Goal: Task Accomplishment & Management: Use online tool/utility

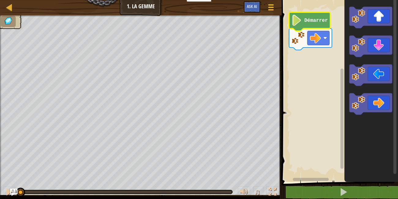
click at [299, 22] on image "Espace de travail de Blocky" at bounding box center [296, 20] width 10 height 11
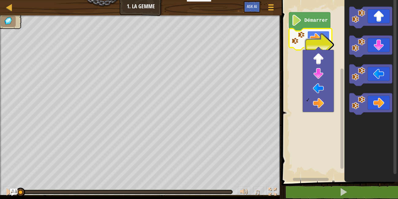
click at [321, 38] on rect "Espace de travail de Blocky" at bounding box center [318, 38] width 22 height 14
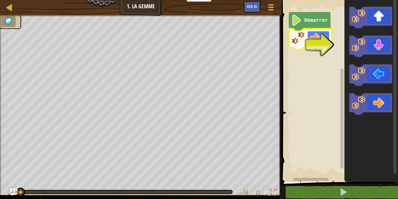
click at [319, 42] on image "Espace de travail de Blocky" at bounding box center [315, 37] width 11 height 11
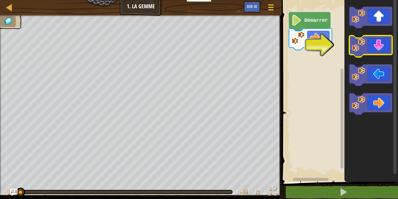
click at [356, 48] on image "Espace de travail de Blocky" at bounding box center [358, 44] width 13 height 13
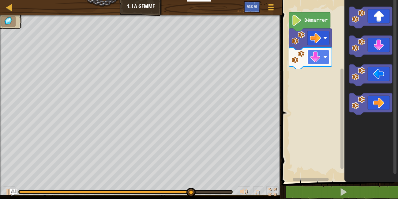
click at [315, 58] on image "Espace de travail de Blocky" at bounding box center [315, 56] width 11 height 11
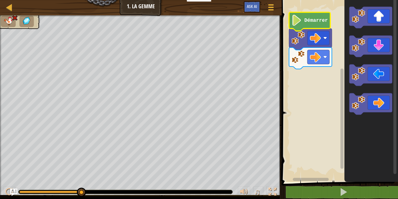
click at [304, 21] on text "Démarrer" at bounding box center [316, 21] width 24 height 6
click at [303, 25] on icon "Espace de travail de Blocky" at bounding box center [309, 21] width 41 height 19
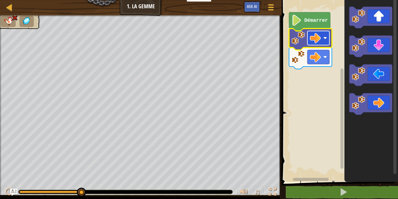
click at [319, 40] on image "Espace de travail de Blocky" at bounding box center [315, 37] width 11 height 11
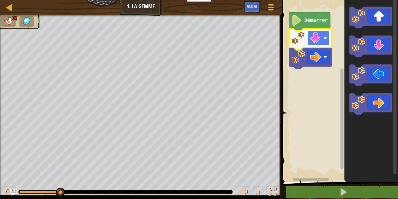
click at [318, 33] on image "Espace de travail de Blocky" at bounding box center [315, 37] width 11 height 11
click at [324, 37] on image "Espace de travail de Blocky" at bounding box center [325, 38] width 4 height 4
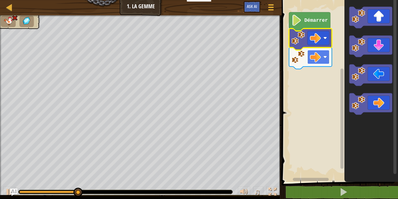
click at [318, 57] on image "Espace de travail de Blocky" at bounding box center [315, 56] width 11 height 11
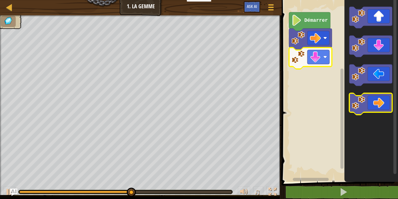
click at [361, 100] on image "Espace de travail de Blocky" at bounding box center [358, 102] width 13 height 13
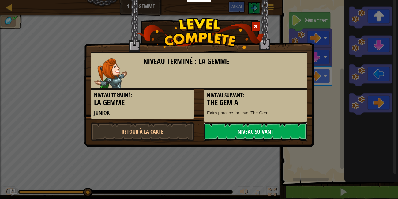
click at [281, 129] on link "Niveau Suivant" at bounding box center [255, 131] width 104 height 18
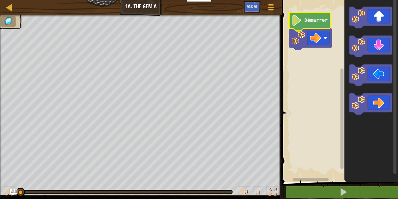
click at [311, 22] on text "Démarrer" at bounding box center [316, 21] width 24 height 6
click at [297, 22] on image "Espace de travail de Blocky" at bounding box center [296, 20] width 10 height 11
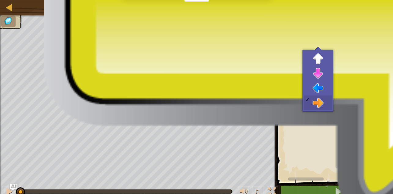
click at [316, 37] on rect "Espace de travail de Blocky" at bounding box center [314, 38] width 22 height 14
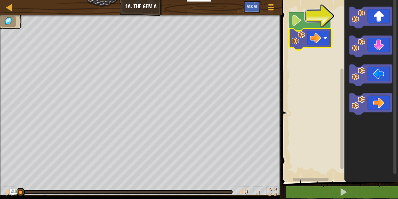
click at [311, 17] on icon "Espace de travail de Blocky" at bounding box center [309, 21] width 41 height 19
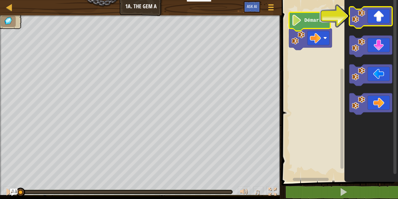
click at [373, 18] on icon "Espace de travail de Blocky" at bounding box center [370, 17] width 43 height 21
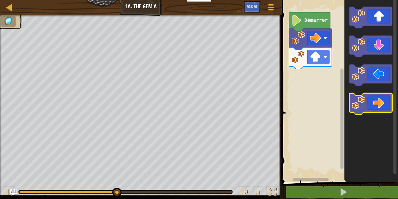
click at [376, 112] on g "Espace de travail de Blocky" at bounding box center [370, 103] width 43 height 21
click at [378, 105] on icon "Espace de travail de Blocky" at bounding box center [370, 103] width 43 height 21
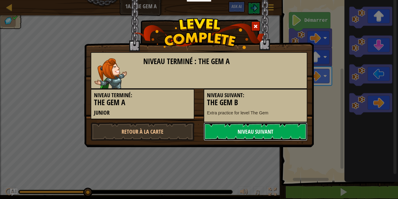
click at [270, 132] on link "Niveau Suivant" at bounding box center [255, 131] width 104 height 18
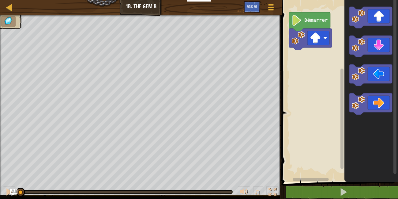
click at [314, 27] on icon "Espace de travail de Blocky" at bounding box center [309, 21] width 41 height 19
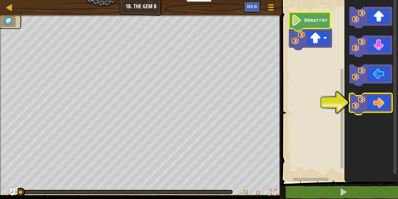
click at [375, 104] on icon "Espace de travail de Blocky" at bounding box center [370, 103] width 43 height 21
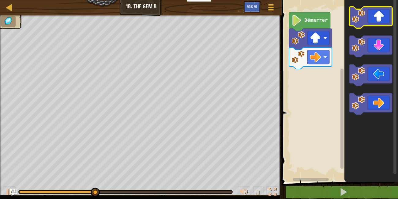
click at [382, 11] on icon "Espace de travail de Blocky" at bounding box center [370, 17] width 43 height 21
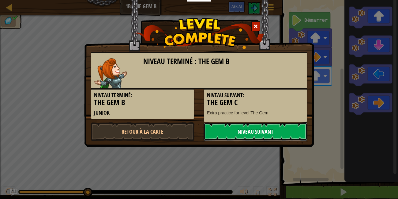
click at [268, 130] on link "Niveau Suivant" at bounding box center [255, 131] width 104 height 18
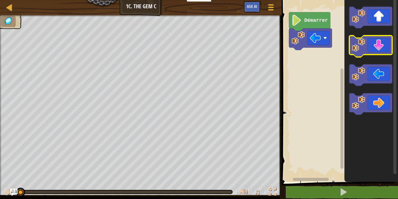
click at [380, 53] on icon "Espace de travail de Blocky" at bounding box center [370, 45] width 43 height 21
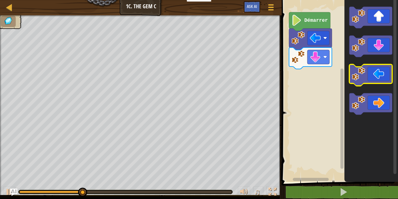
click at [370, 71] on icon "Espace de travail de Blocky" at bounding box center [370, 74] width 43 height 21
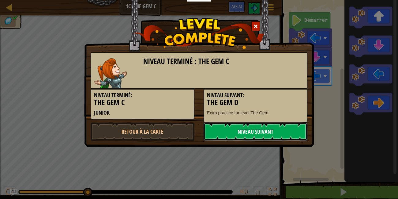
click at [233, 131] on link "Niveau Suivant" at bounding box center [255, 131] width 104 height 18
